Goal: Task Accomplishment & Management: Use online tool/utility

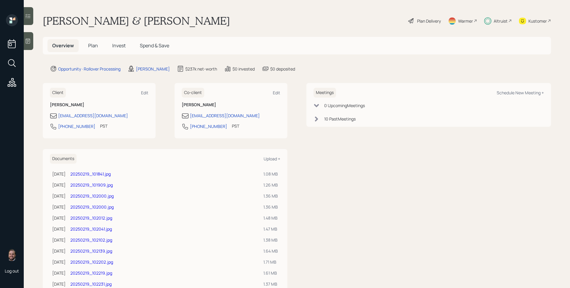
click at [411, 21] on div "Plan Delivery" at bounding box center [425, 20] width 34 height 13
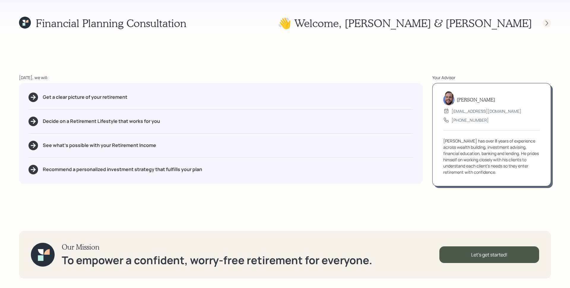
click at [436, 27] on div at bounding box center [547, 23] width 8 height 8
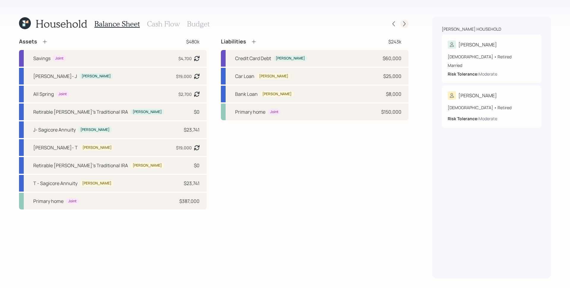
click at [405, 20] on div at bounding box center [404, 24] width 8 height 8
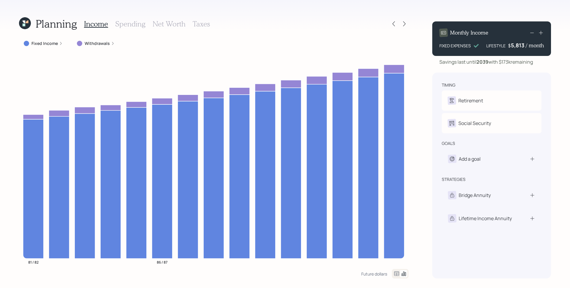
click at [88, 42] on label "Withdrawals" at bounding box center [97, 43] width 25 height 6
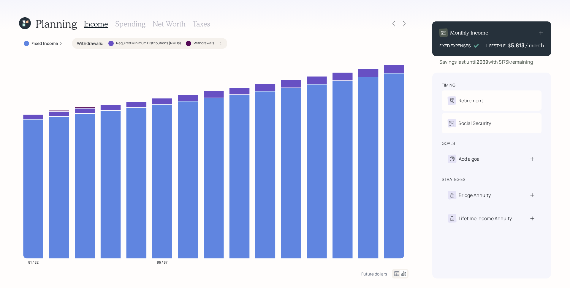
click at [60, 40] on div "Fixed Income" at bounding box center [43, 43] width 48 height 11
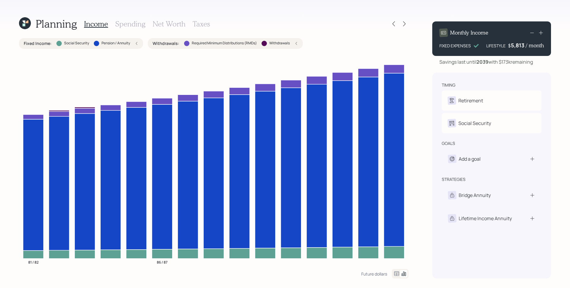
click at [141, 24] on h3 "Spending" at bounding box center [130, 24] width 30 height 9
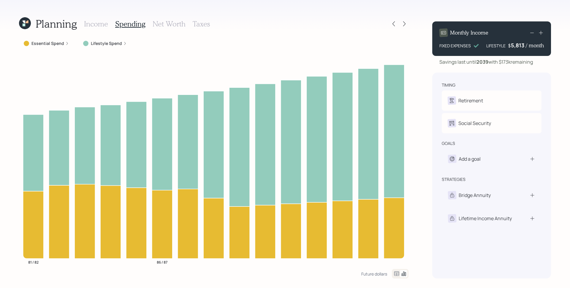
click at [93, 41] on label "Lifestyle Spend" at bounding box center [106, 43] width 31 height 6
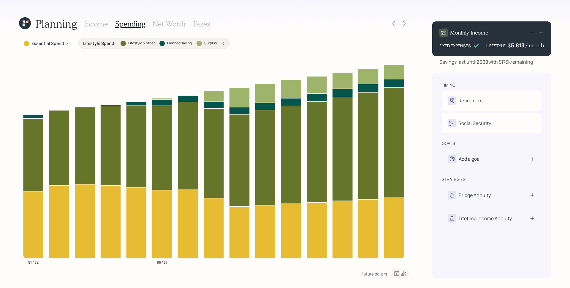
click at [52, 42] on label "Essential Spend" at bounding box center [47, 43] width 33 height 6
